Goal: Task Accomplishment & Management: Complete application form

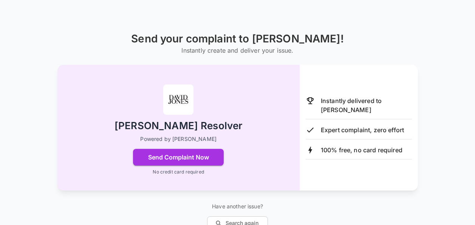
scroll to position [67, 0]
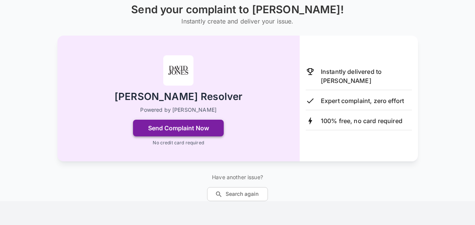
click at [177, 126] on button "Send Complaint Now" at bounding box center [178, 128] width 91 height 17
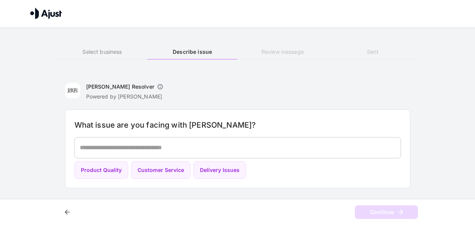
scroll to position [0, 0]
click at [157, 169] on button "Customer Service" at bounding box center [163, 170] width 59 height 18
type textarea "**********"
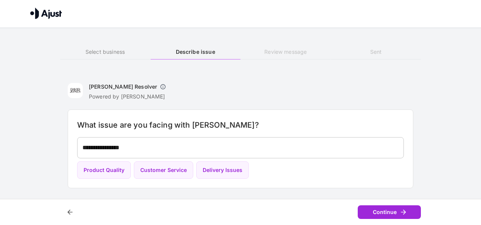
click at [396, 210] on button "Continue" at bounding box center [389, 212] width 63 height 14
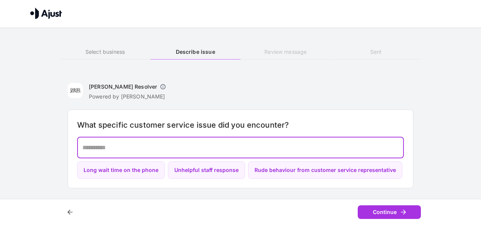
click at [116, 150] on textarea at bounding box center [240, 147] width 316 height 9
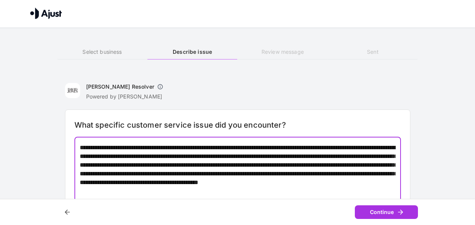
scroll to position [14, 0]
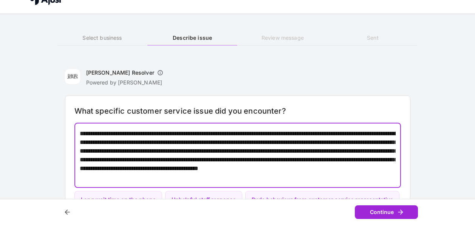
type textarea "**********"
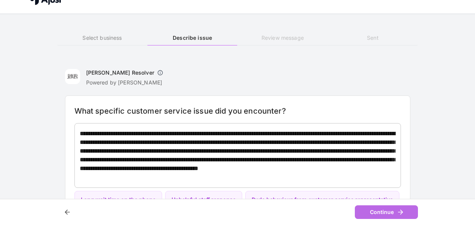
click at [385, 208] on button "Continue" at bounding box center [386, 212] width 63 height 14
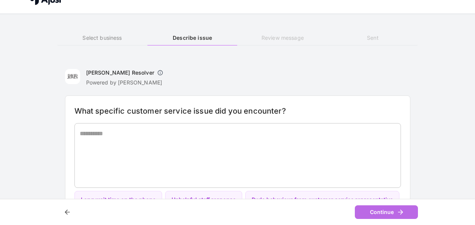
scroll to position [0, 0]
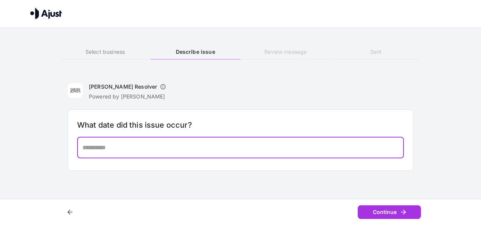
click at [165, 150] on textarea at bounding box center [240, 147] width 316 height 9
type textarea "******"
click at [393, 211] on button "Continue" at bounding box center [389, 212] width 63 height 14
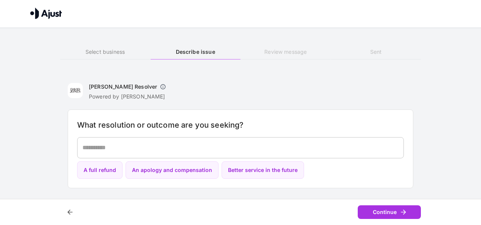
click at [106, 149] on textarea at bounding box center [240, 147] width 316 height 9
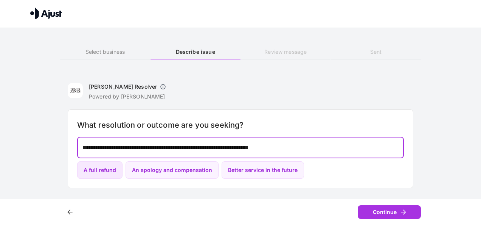
click at [103, 168] on button "A full refund" at bounding box center [99, 170] width 45 height 18
type textarea "**********"
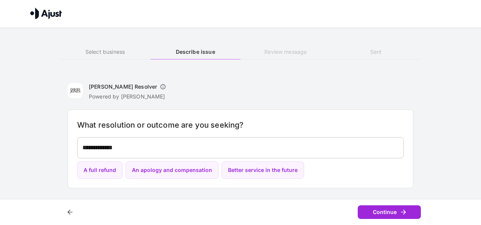
click at [388, 211] on button "Continue" at bounding box center [389, 212] width 63 height 14
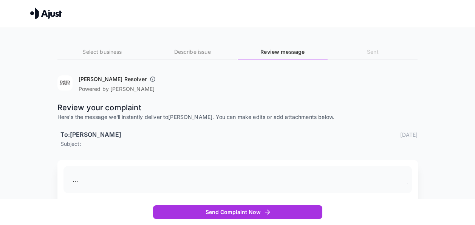
scroll to position [30, 0]
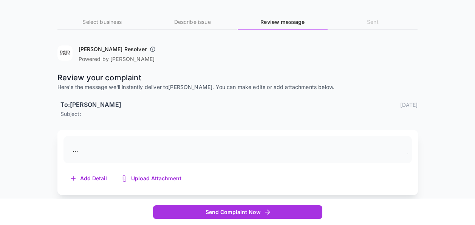
click at [75, 150] on span "..." at bounding box center [76, 150] width 6 height 8
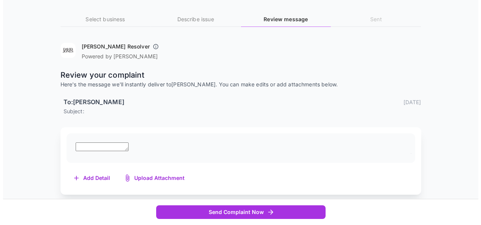
scroll to position [0, 0]
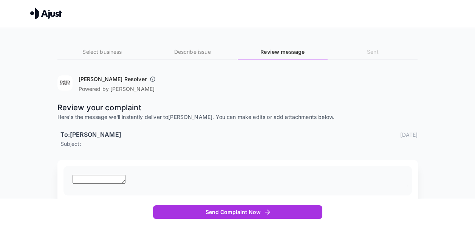
click at [198, 53] on h6 "Describe issue" at bounding box center [193, 52] width 90 height 8
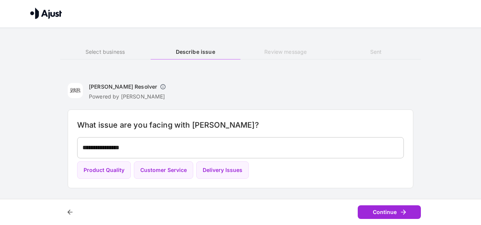
click at [390, 207] on button "Continue" at bounding box center [389, 212] width 63 height 14
